Goal: Transaction & Acquisition: Obtain resource

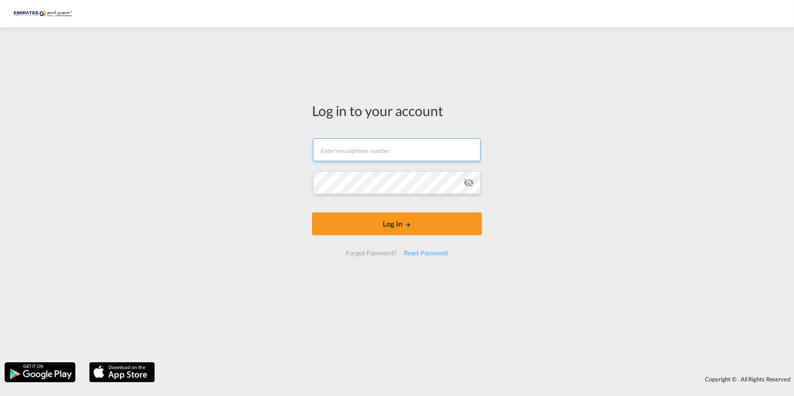
click at [357, 149] on input "text" at bounding box center [397, 150] width 168 height 23
type input "[PERSON_NAME][EMAIL_ADDRESS][DOMAIN_NAME]"
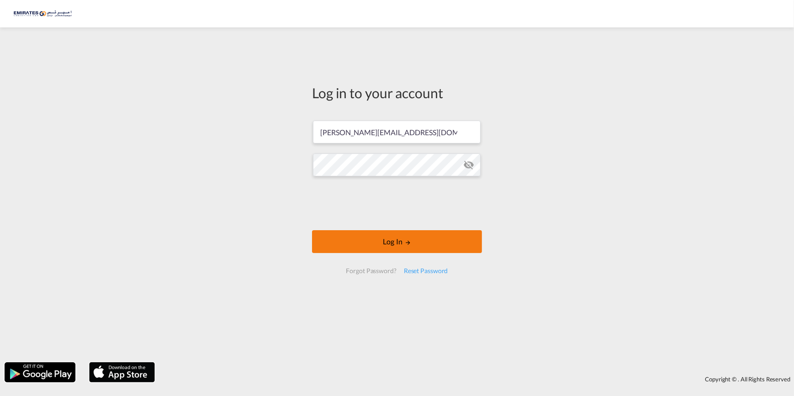
click at [407, 244] on md-icon "LOGIN" at bounding box center [408, 243] width 6 height 6
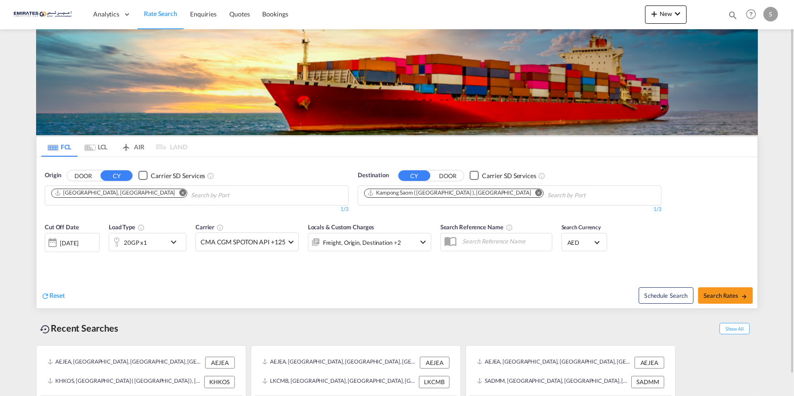
click at [536, 192] on md-icon "Remove" at bounding box center [539, 192] width 7 height 7
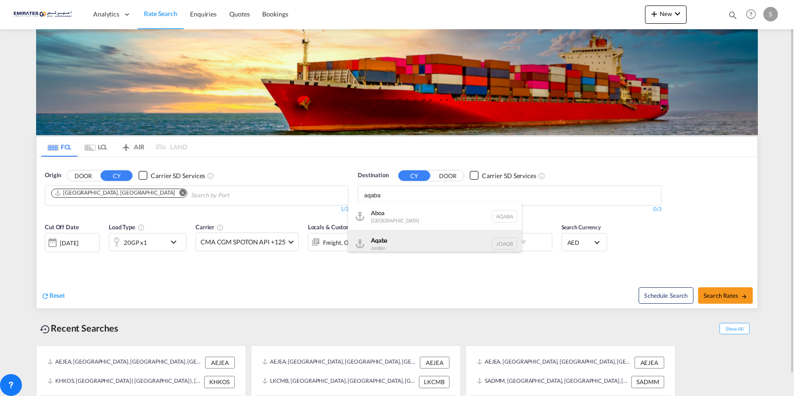
type input "aqaba"
click at [384, 240] on div "Aqaba Jordan JOAQB" at bounding box center [435, 243] width 174 height 27
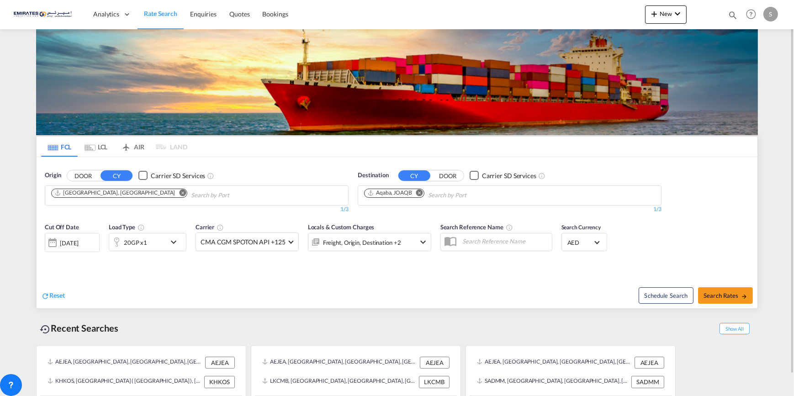
click at [171, 241] on md-icon "icon-chevron-down" at bounding box center [176, 242] width 16 height 11
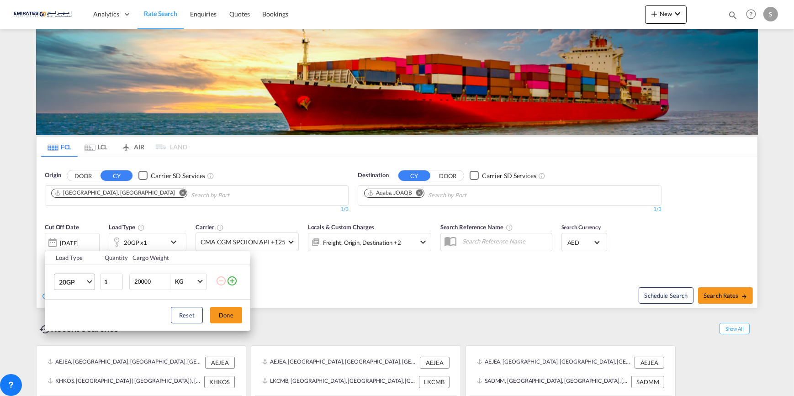
click at [87, 281] on span "Choose: \a20GP" at bounding box center [89, 280] width 5 height 5
click at [70, 324] on div "40HC" at bounding box center [67, 325] width 17 height 9
click at [232, 315] on button "Done" at bounding box center [226, 315] width 32 height 16
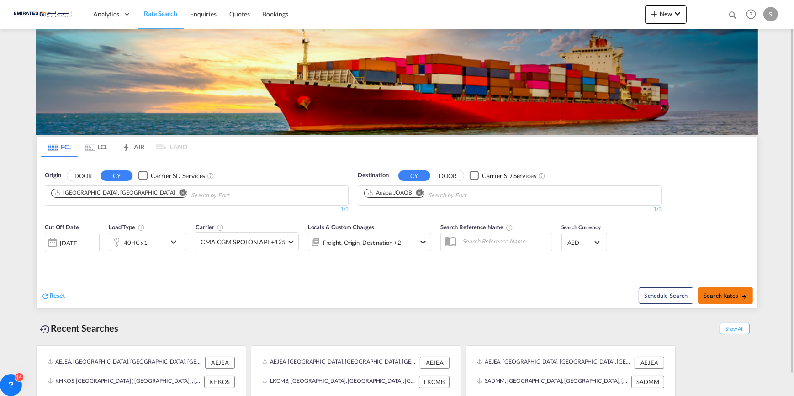
click at [708, 296] on span "Search Rates" at bounding box center [726, 295] width 44 height 7
type input "AEJEA to JOAQB / [DATE]"
